Goal: Complete application form

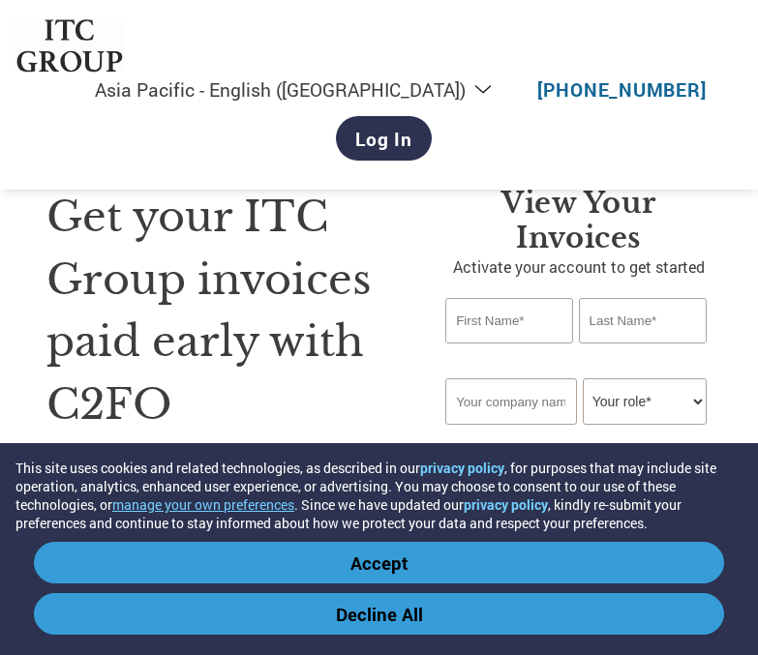
select select "en-IN"
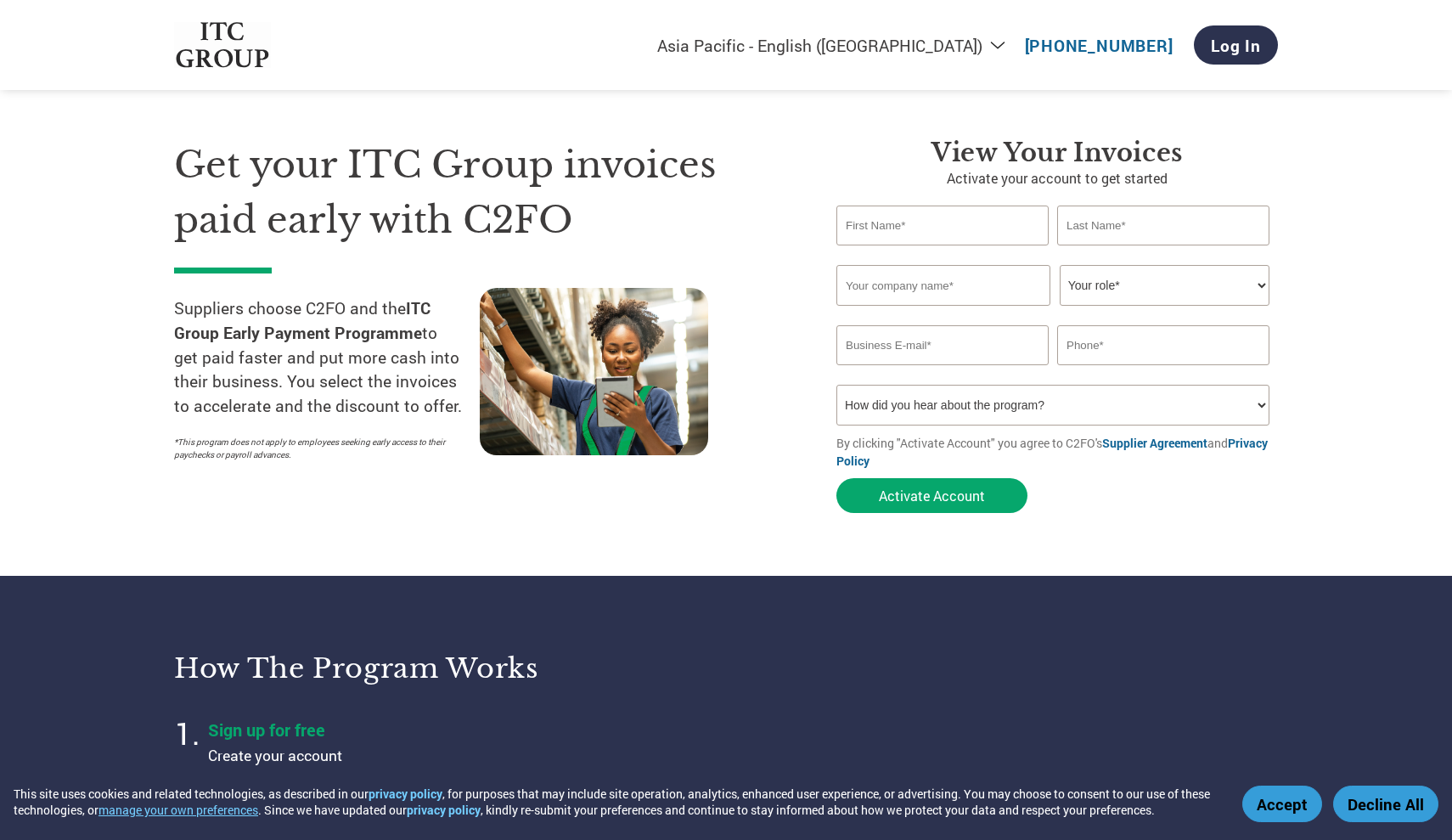
scroll to position [25, 0]
click at [665, 231] on input "text" at bounding box center [943, 225] width 212 height 39
type input "ARORA"
type input "SUBODH"
type input "[PERSON_NAME] SAFETY SOLUTIONS"
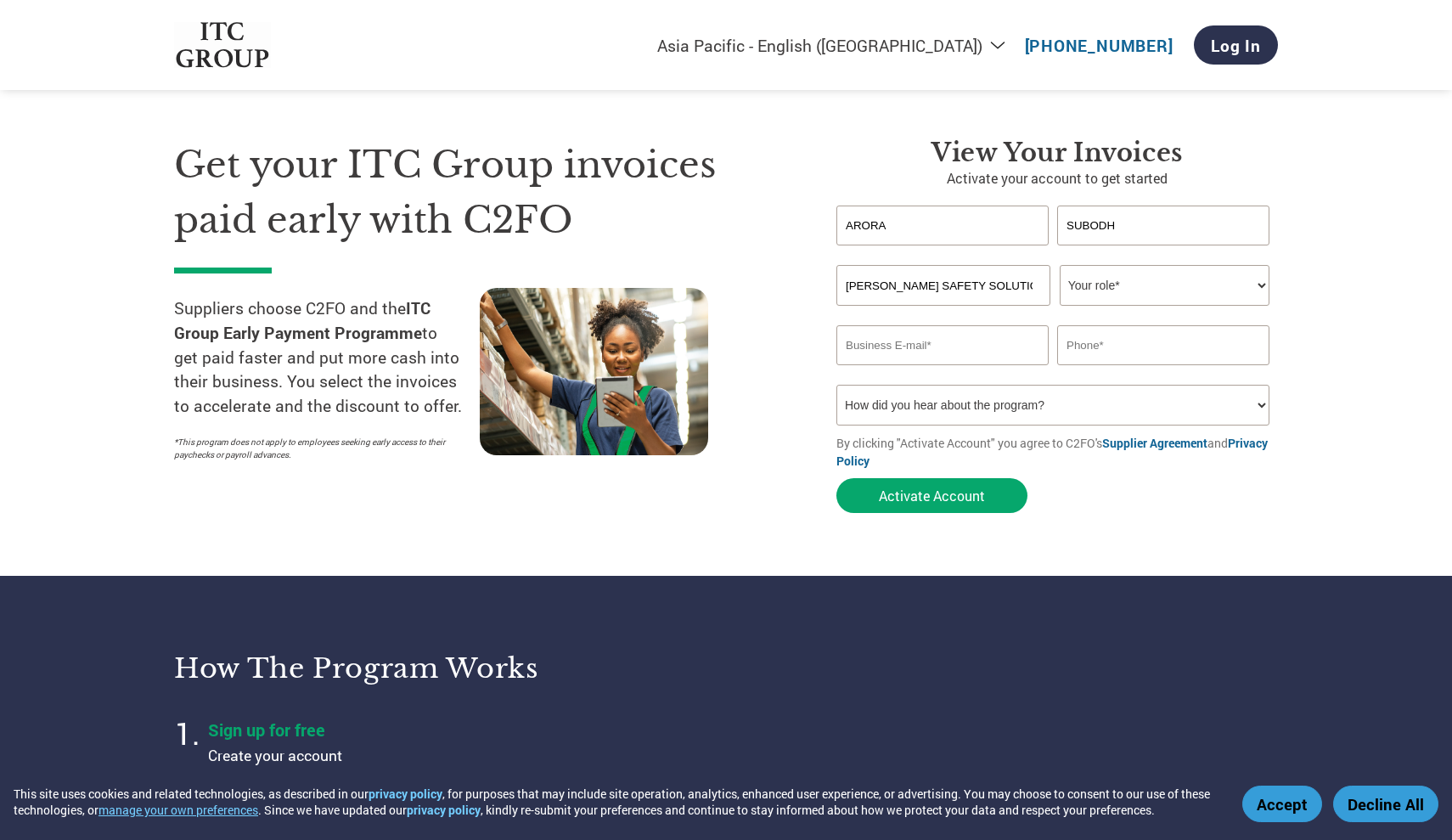
click at [665, 288] on select "Your role* CFO Controller Credit Manager Finance Director Treasurer CEO Preside…" at bounding box center [1164, 285] width 210 height 40
select select "CEO"
type input "[EMAIL_ADDRESS][DOMAIN_NAME]"
type input "9820980451"
select select "Email"
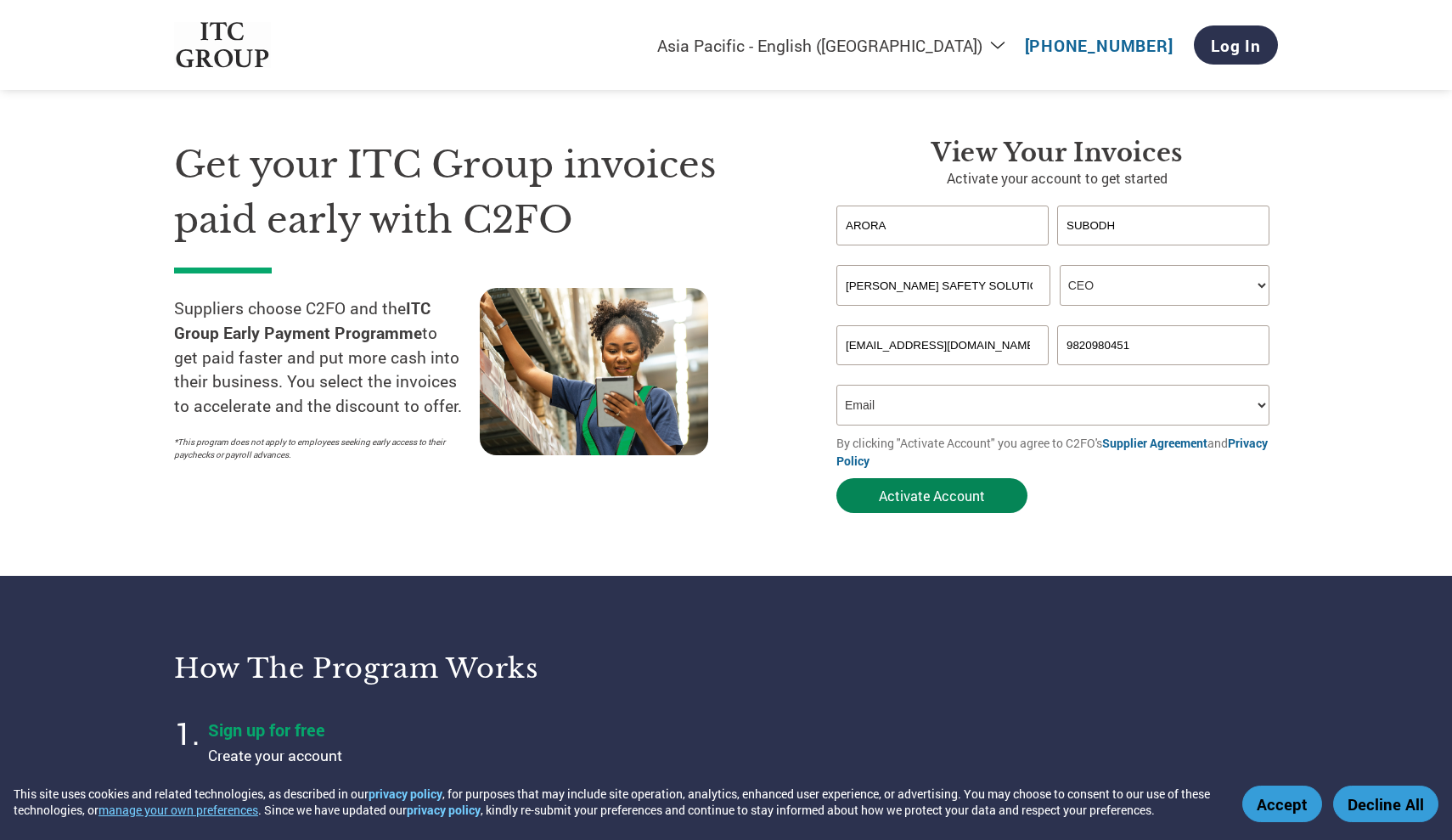
click at [665, 485] on button "Activate Account" at bounding box center [932, 496] width 191 height 35
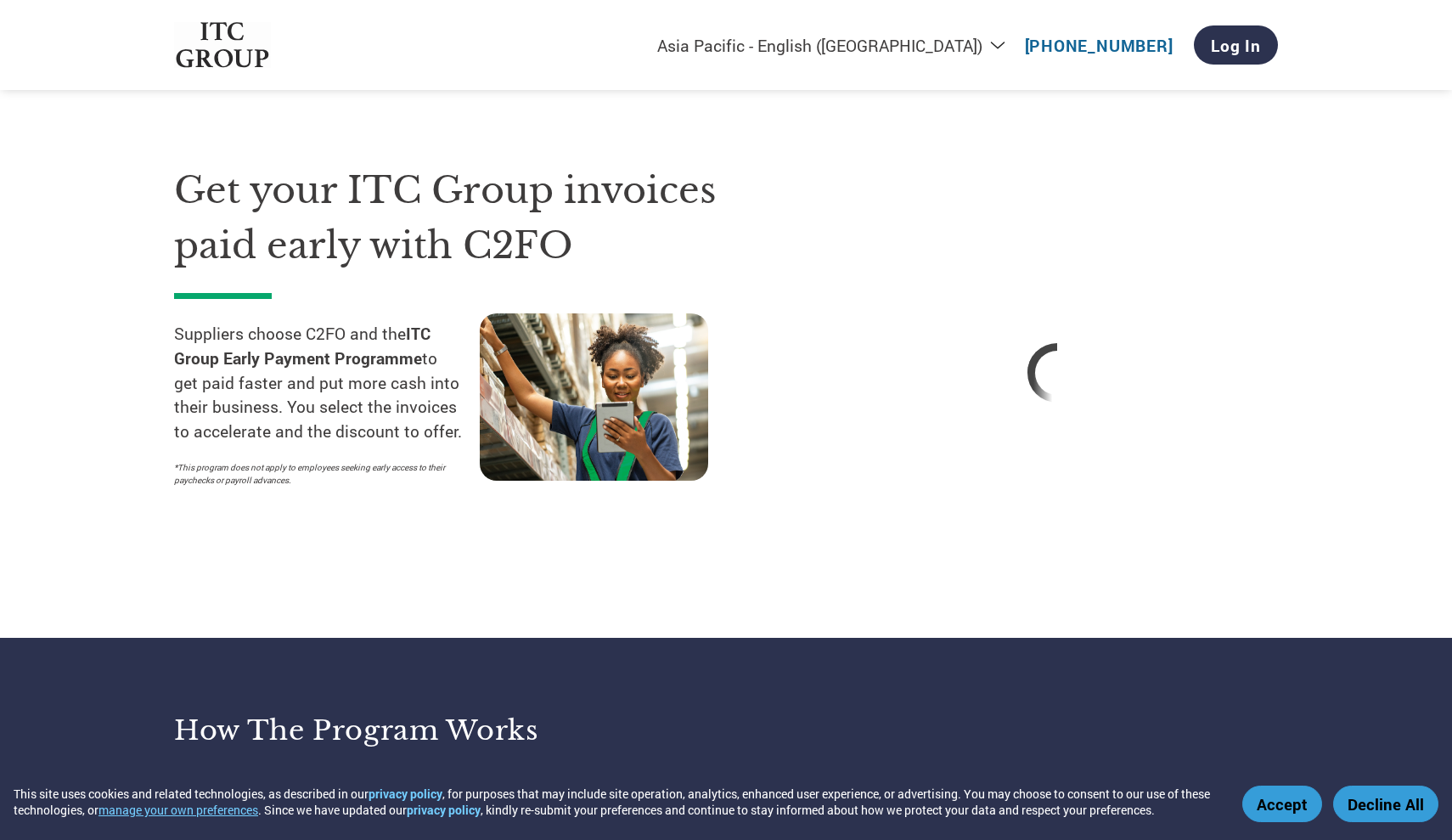
select select "en-IN"
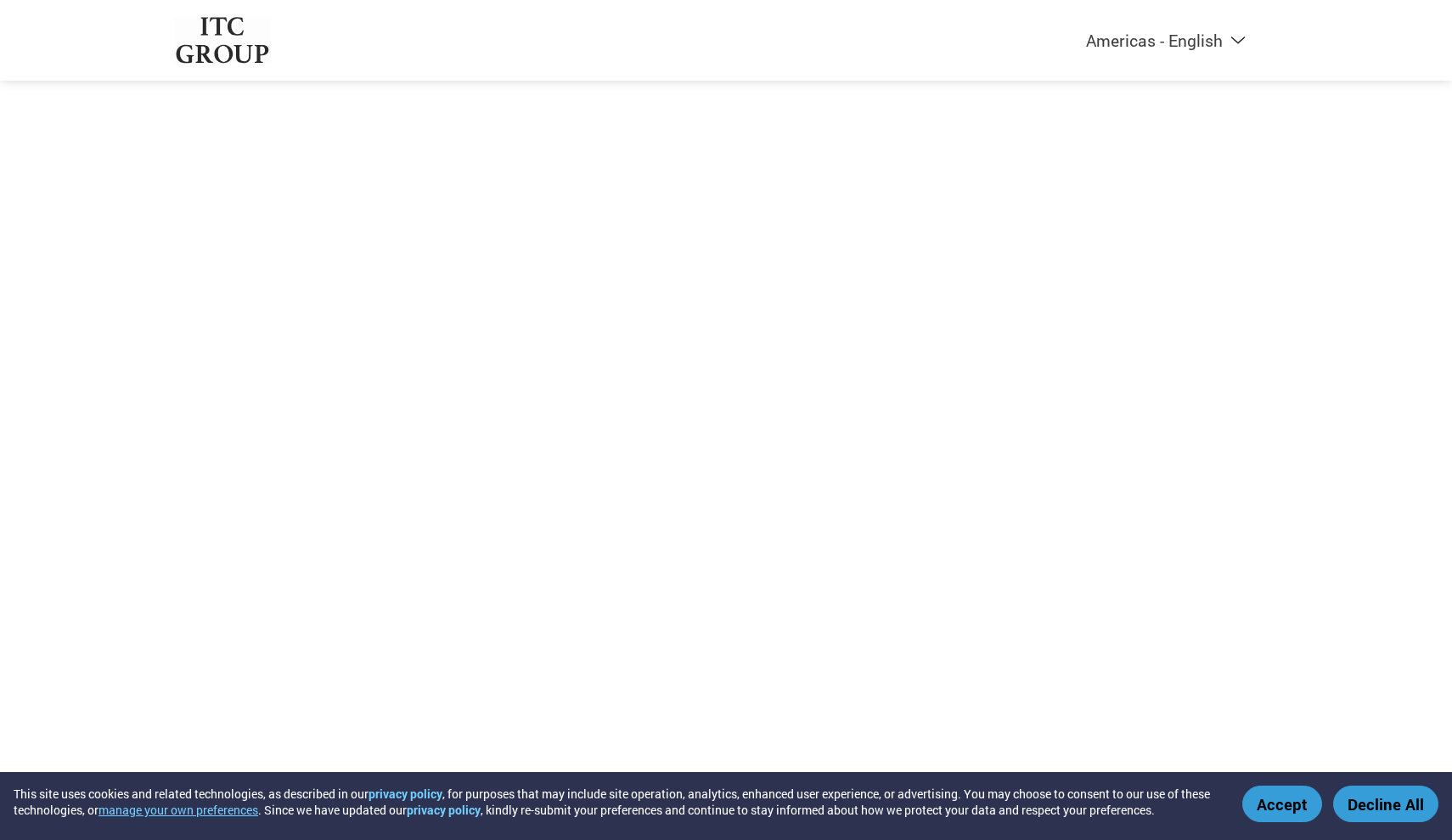
select select "en-IN"
